Goal: Task Accomplishment & Management: Manage account settings

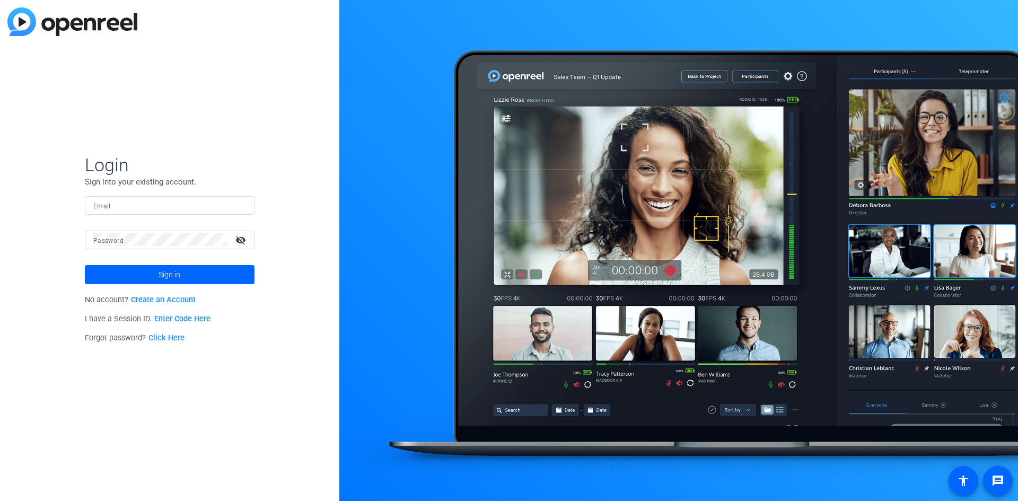
click at [120, 209] on input "Email" at bounding box center [169, 205] width 153 height 13
type input "[EMAIL_ADDRESS][DOMAIN_NAME]"
click at [222, 277] on span at bounding box center [170, 274] width 170 height 25
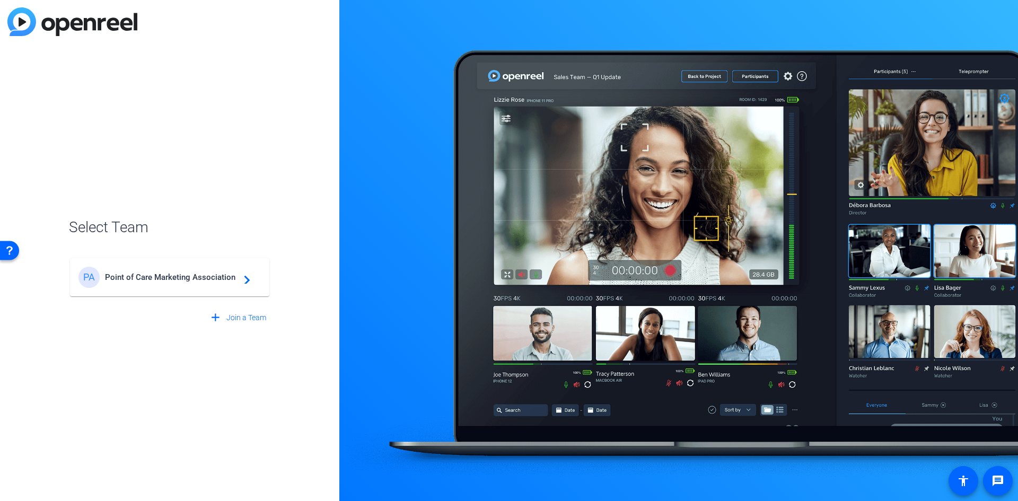
click at [233, 283] on div "PA Point of Care Marketing Association navigate_next" at bounding box center [169, 277] width 182 height 21
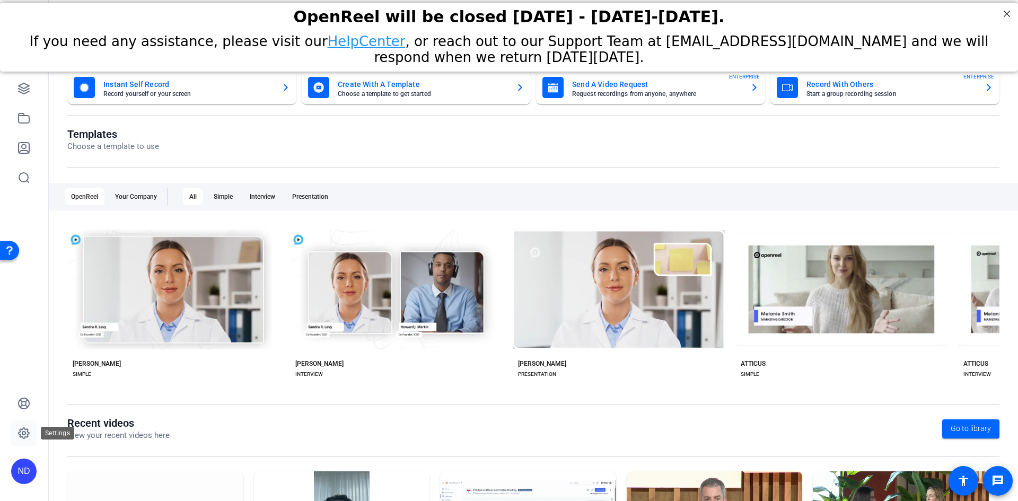
click at [27, 434] on icon at bounding box center [23, 433] width 13 height 13
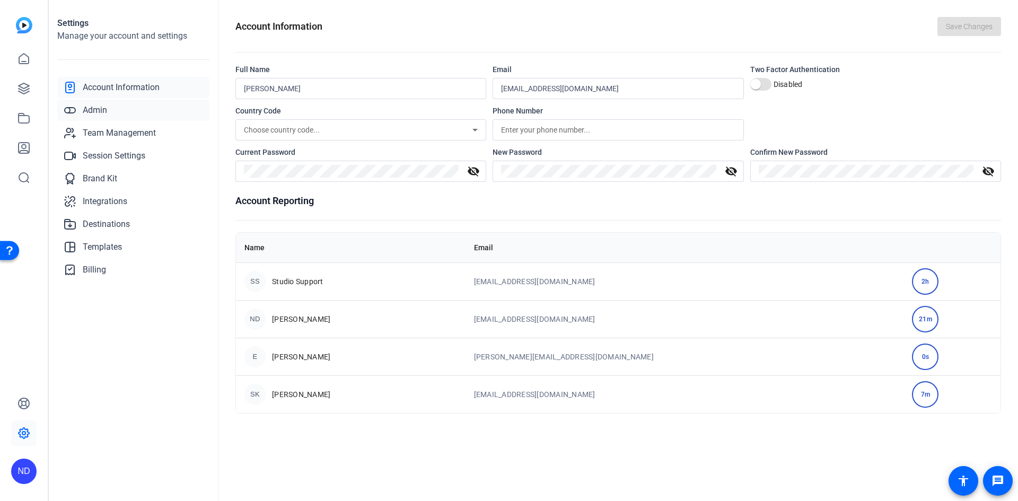
click at [103, 112] on span "Admin" at bounding box center [95, 110] width 24 height 13
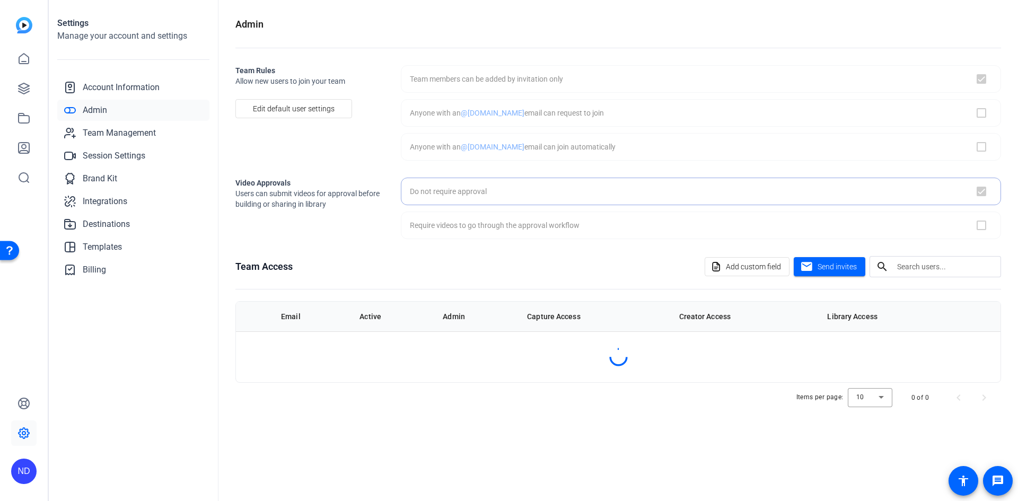
checkbox input "true"
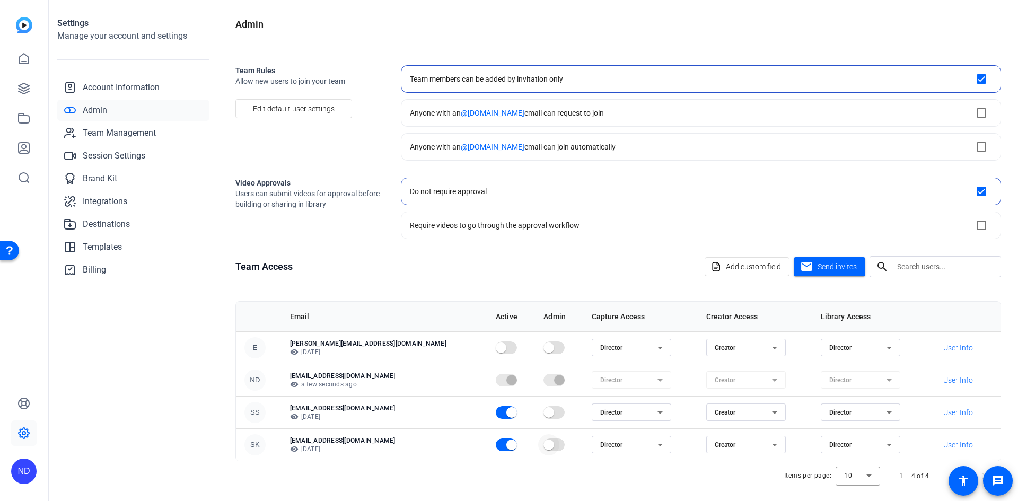
click at [538, 445] on span "button" at bounding box center [548, 444] width 21 height 21
